Goal: Task Accomplishment & Management: Manage account settings

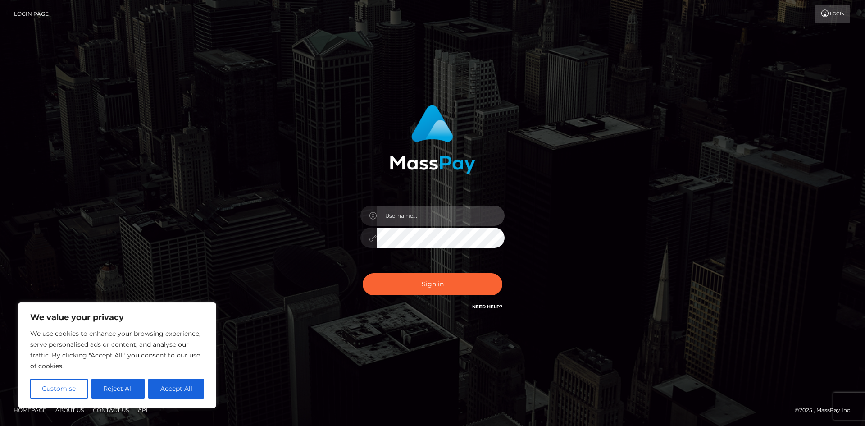
click at [416, 216] on input "text" at bounding box center [441, 216] width 128 height 20
type input "[EMAIL_ADDRESS][DOMAIN_NAME]"
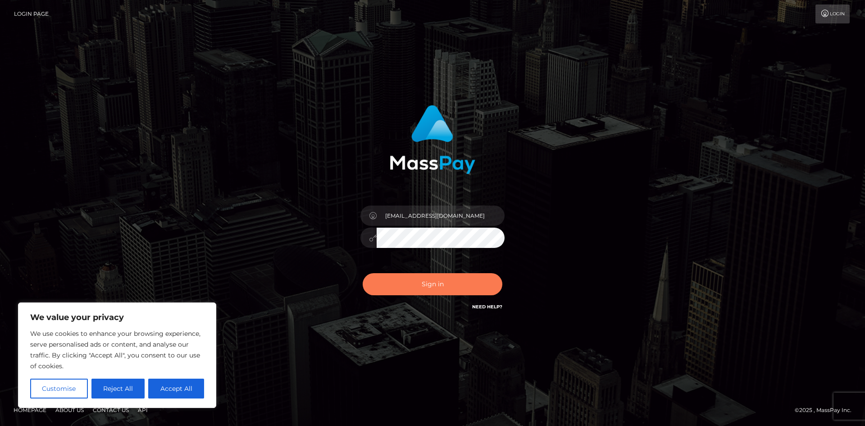
click at [404, 285] on button "Sign in" at bounding box center [433, 284] width 140 height 22
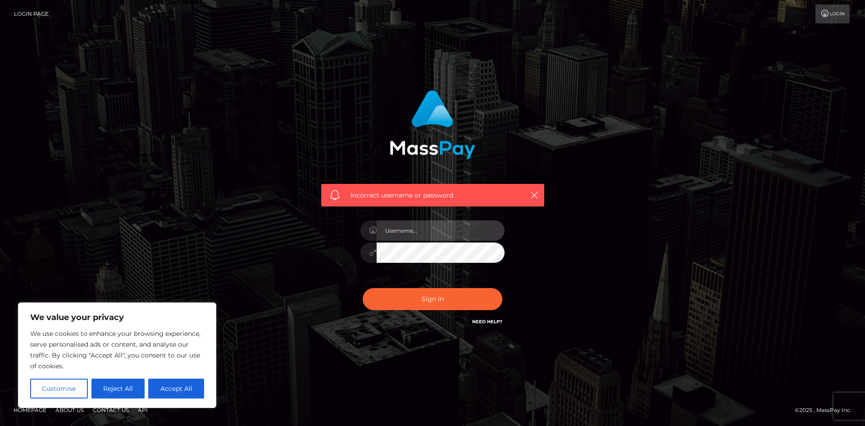
click at [436, 237] on input "text" at bounding box center [441, 230] width 128 height 20
type input "[EMAIL_ADDRESS][DOMAIN_NAME]"
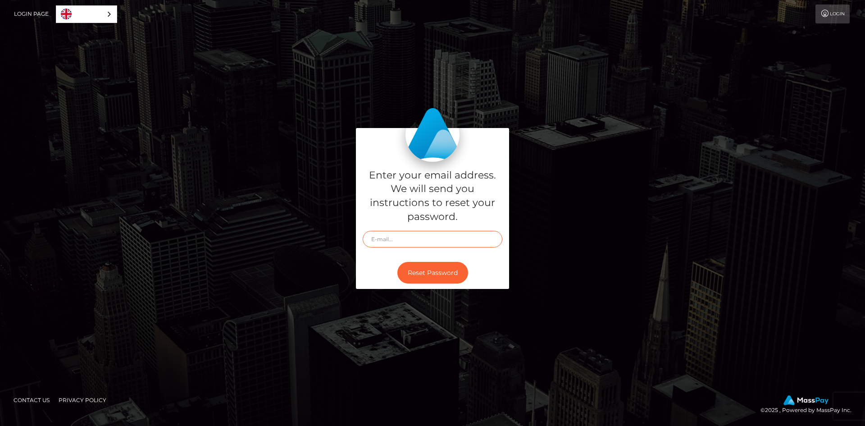
click at [407, 242] on input "text" at bounding box center [433, 239] width 140 height 17
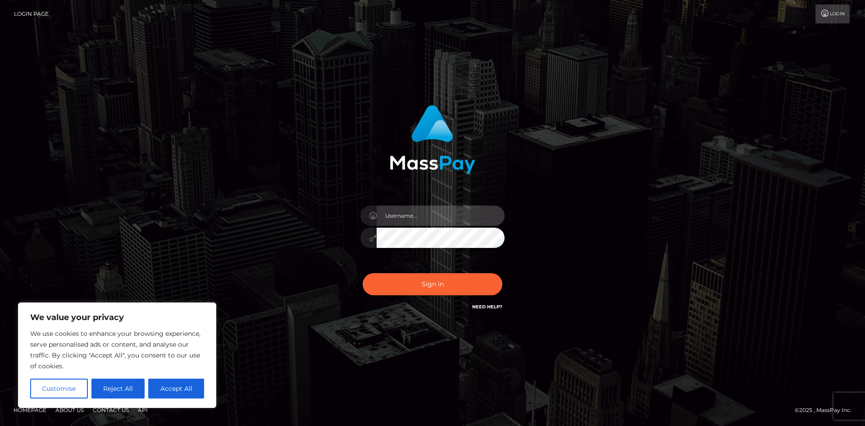
click at [409, 213] on input "text" at bounding box center [441, 216] width 128 height 20
type input "[EMAIL_ADDRESS][DOMAIN_NAME]"
click at [186, 389] on button "Accept All" at bounding box center [176, 389] width 56 height 20
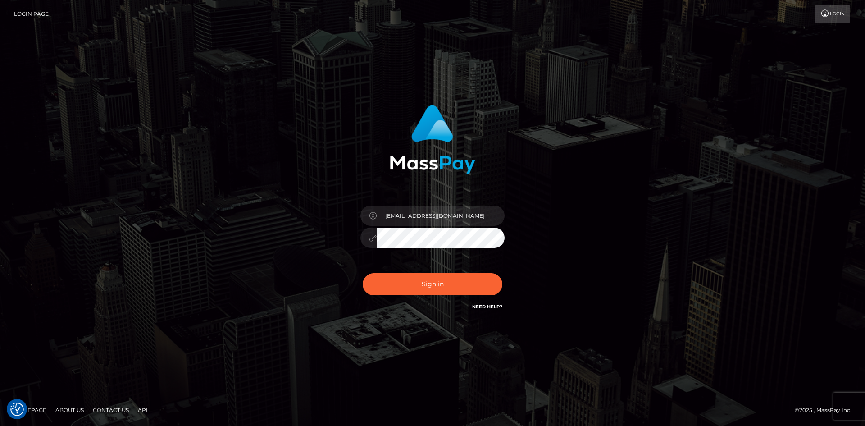
checkbox input "true"
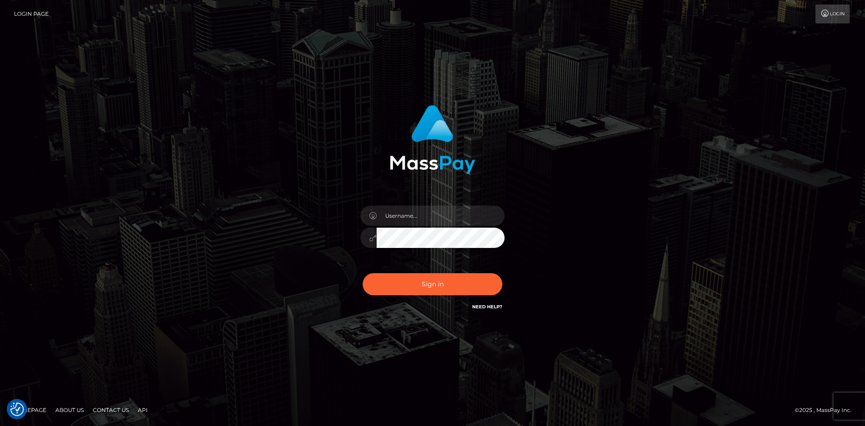
checkbox input "true"
click at [422, 213] on input "text" at bounding box center [441, 216] width 128 height 20
type input "[EMAIL_ADDRESS][DOMAIN_NAME]"
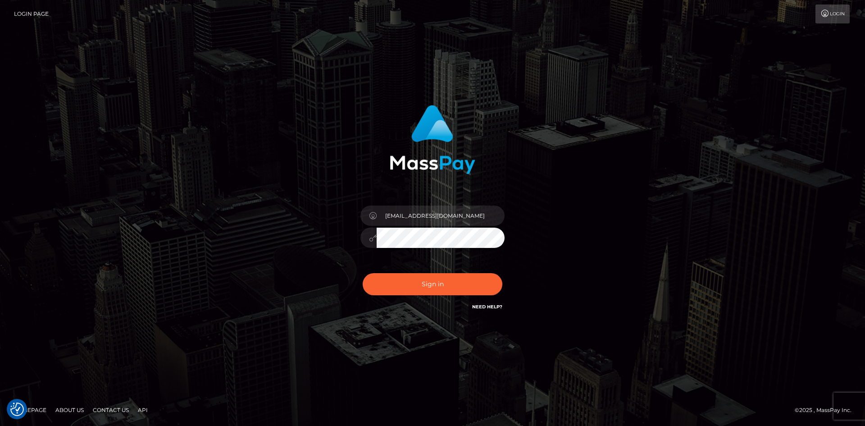
click at [363, 273] on button "Sign in" at bounding box center [433, 284] width 140 height 22
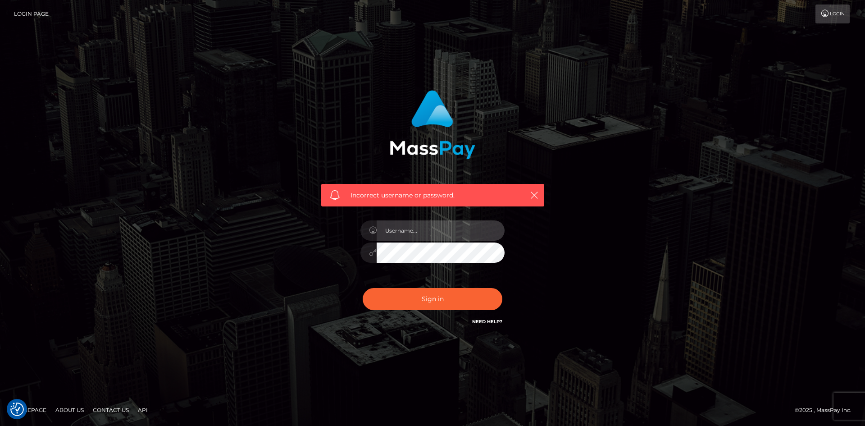
click at [434, 235] on input "text" at bounding box center [441, 230] width 128 height 20
click at [459, 233] on input "[EMAIL_ADDRESS][DOMAIN_NAME]" at bounding box center [441, 230] width 128 height 20
type input "misscsaidso"
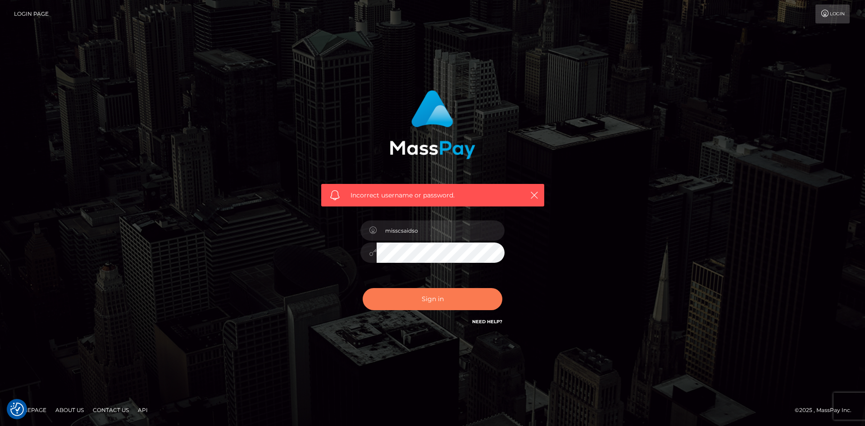
click at [426, 296] on button "Sign in" at bounding box center [433, 299] width 140 height 22
click at [440, 297] on button "Sign in" at bounding box center [433, 299] width 140 height 22
